Goal: Task Accomplishment & Management: Complete application form

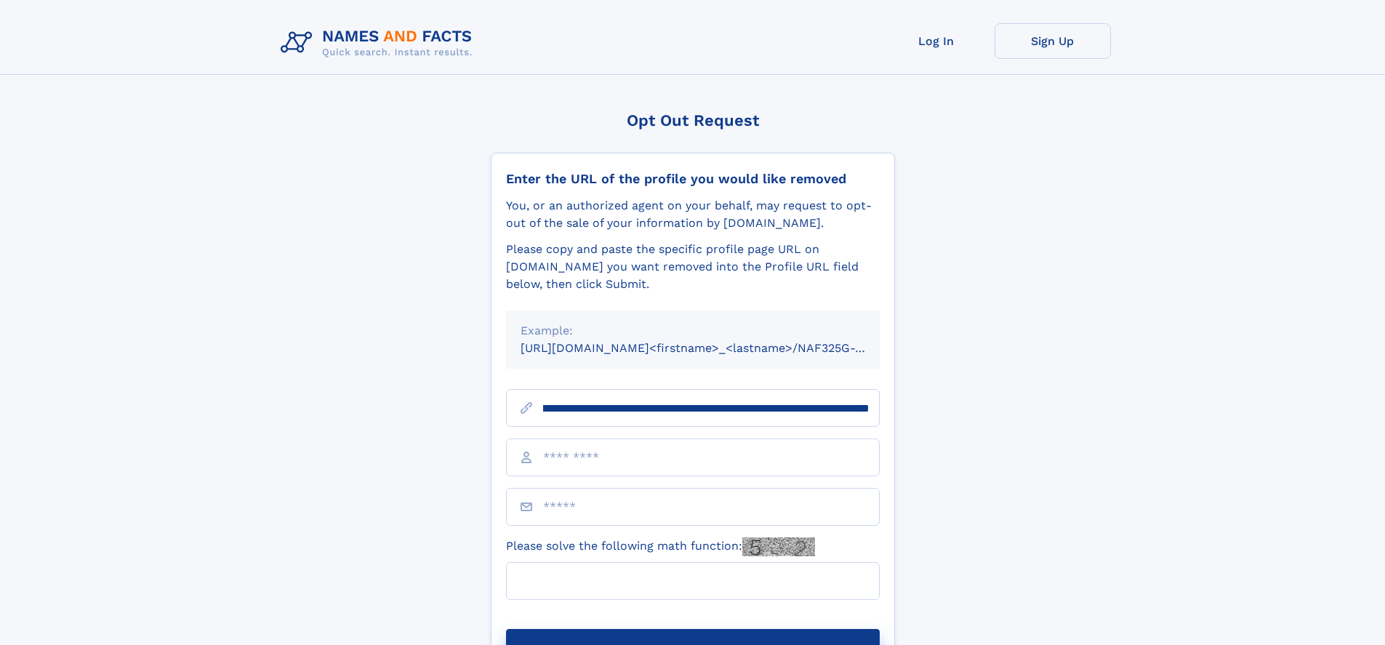
scroll to position [0, 173]
type input "**********"
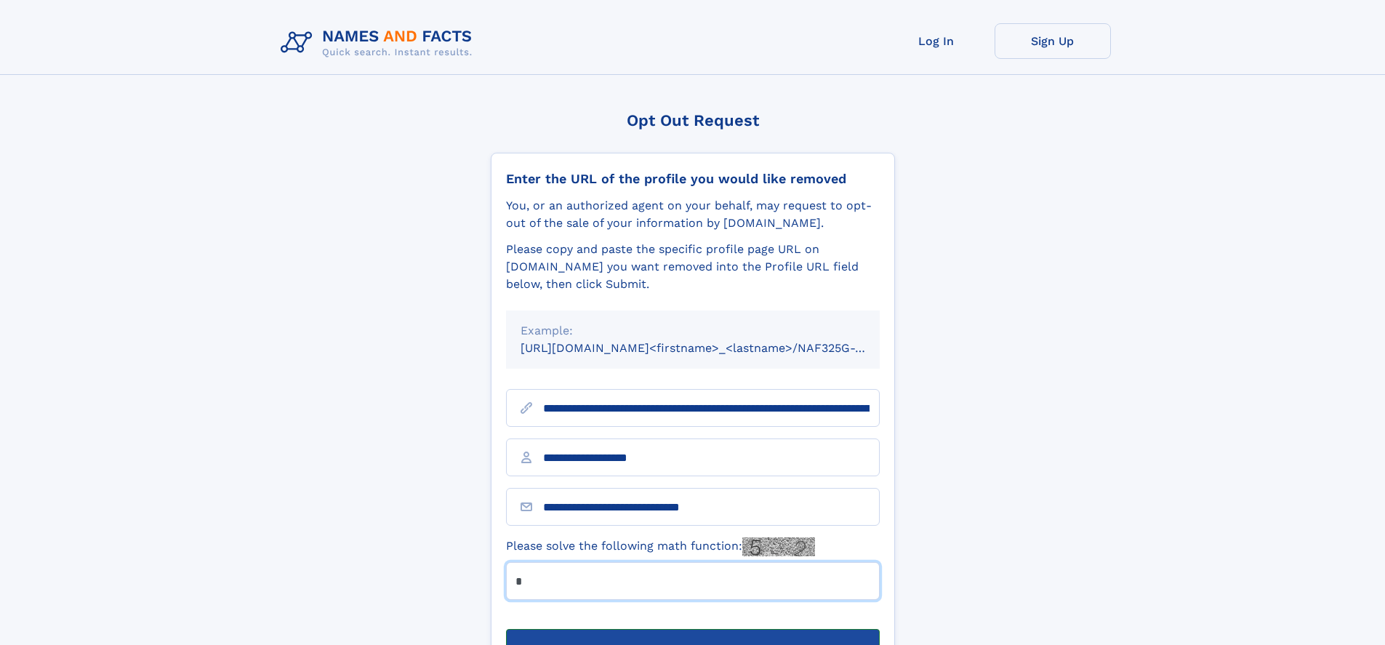
type input "*"
click at [692, 629] on button "Submit Opt Out Request" at bounding box center [693, 652] width 374 height 47
